Goal: Task Accomplishment & Management: Manage account settings

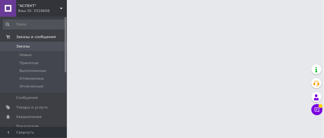
click at [27, 47] on span "Заказы" at bounding box center [23, 46] width 14 height 5
click at [29, 46] on span "Заказы" at bounding box center [33, 46] width 35 height 5
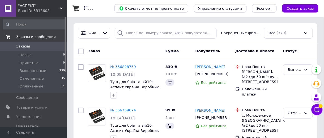
click at [39, 36] on span "Заказы и сообщения" at bounding box center [35, 36] width 39 height 5
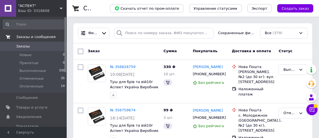
click at [39, 36] on span "Заказы и сообщения" at bounding box center [35, 36] width 39 height 5
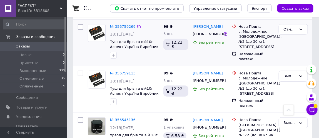
scroll to position [101, 0]
